Goal: Task Accomplishment & Management: Manage account settings

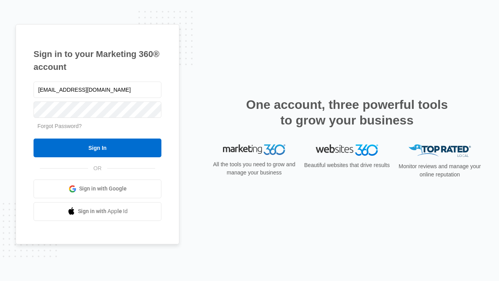
type input "[EMAIL_ADDRESS][DOMAIN_NAME]"
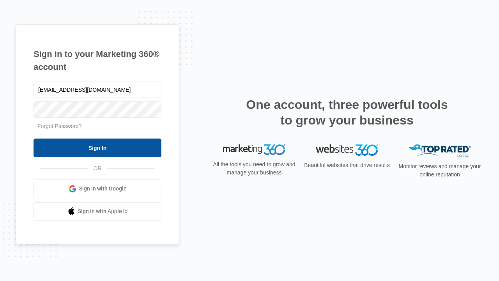
click at [97, 147] on input "Sign In" at bounding box center [98, 147] width 128 height 19
